Goal: Information Seeking & Learning: Learn about a topic

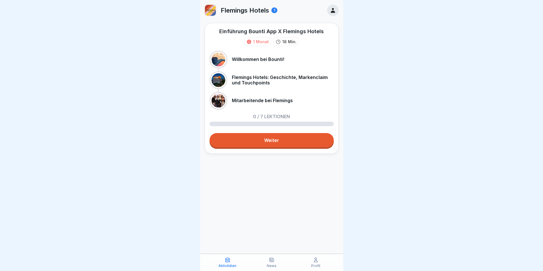
click at [259, 140] on link "Weiter" at bounding box center [271, 140] width 124 height 14
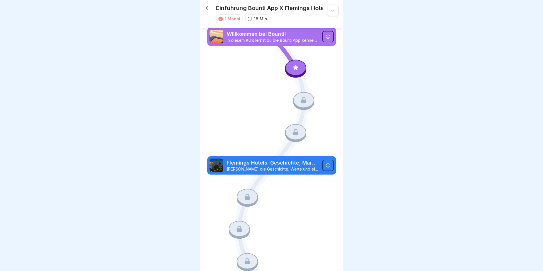
click at [259, 34] on div at bounding box center [327, 36] width 11 height 11
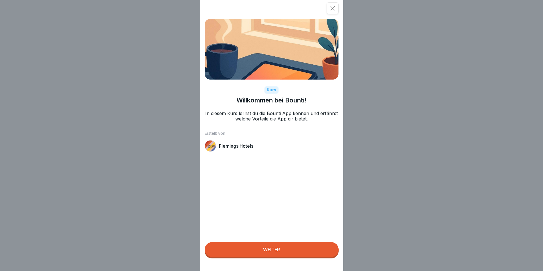
click at [259, 252] on div "Weiter" at bounding box center [271, 249] width 17 height 5
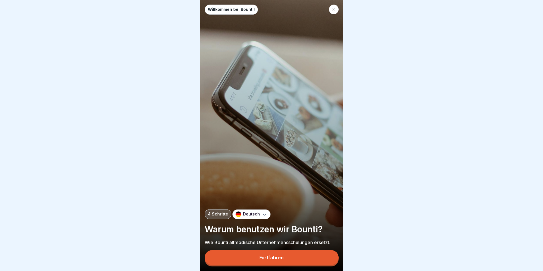
click at [259, 7] on div at bounding box center [334, 10] width 10 height 10
